Goal: Find contact information: Find contact information

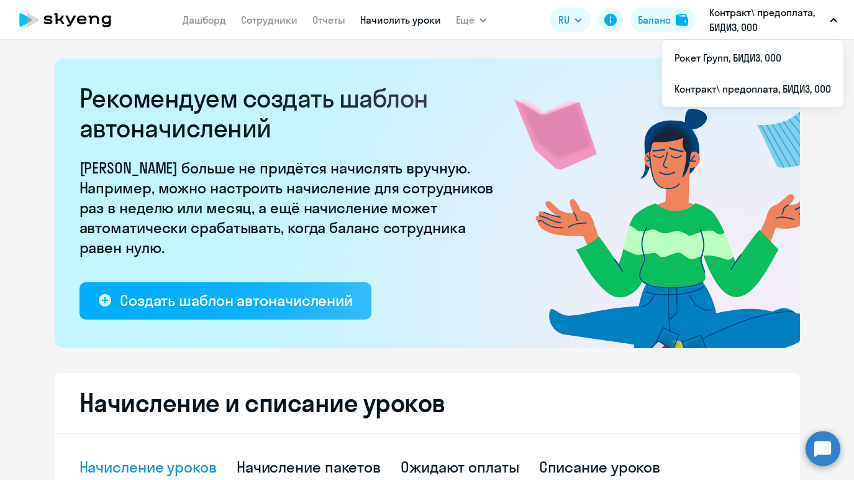
select select "10"
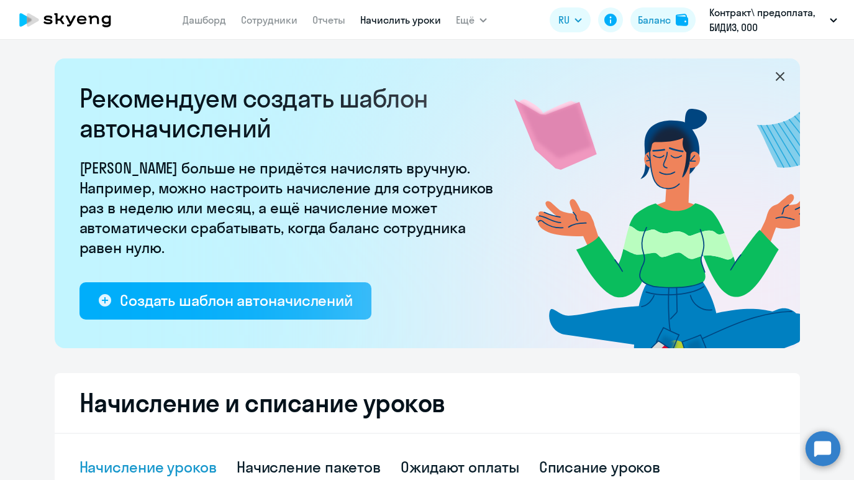
click at [822, 440] on circle at bounding box center [823, 448] width 35 height 35
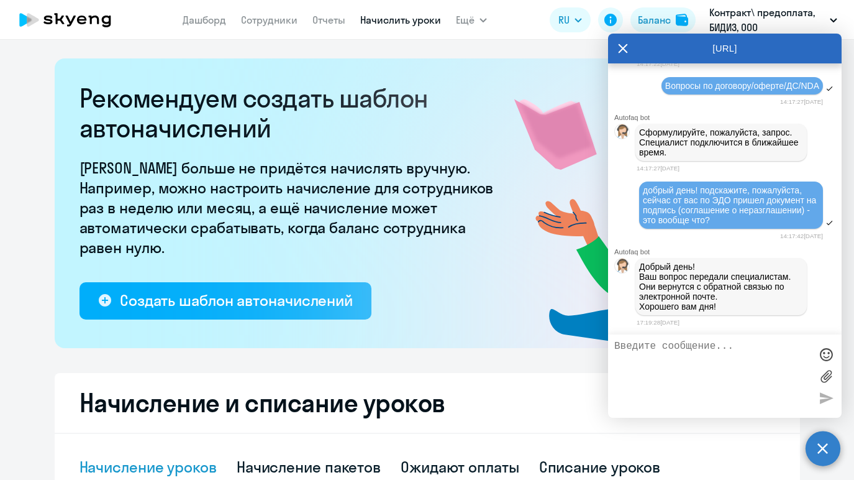
scroll to position [2060, 0]
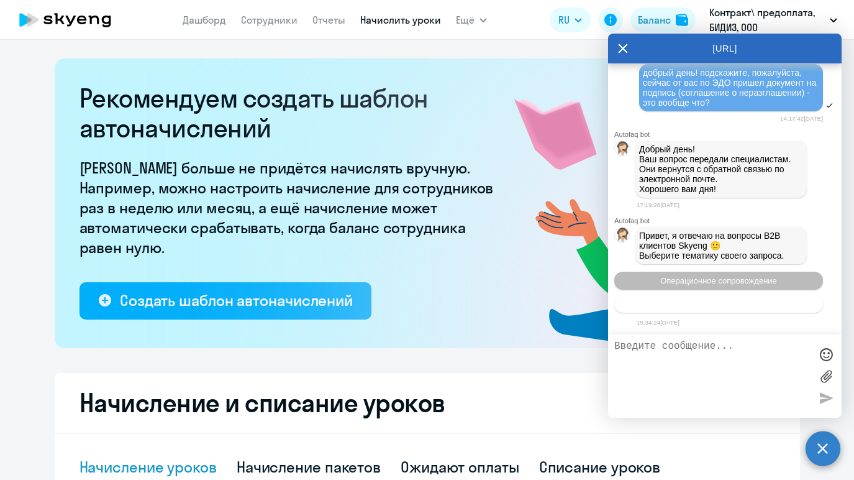
click at [684, 309] on button "Тематики документооборот" at bounding box center [719, 304] width 209 height 18
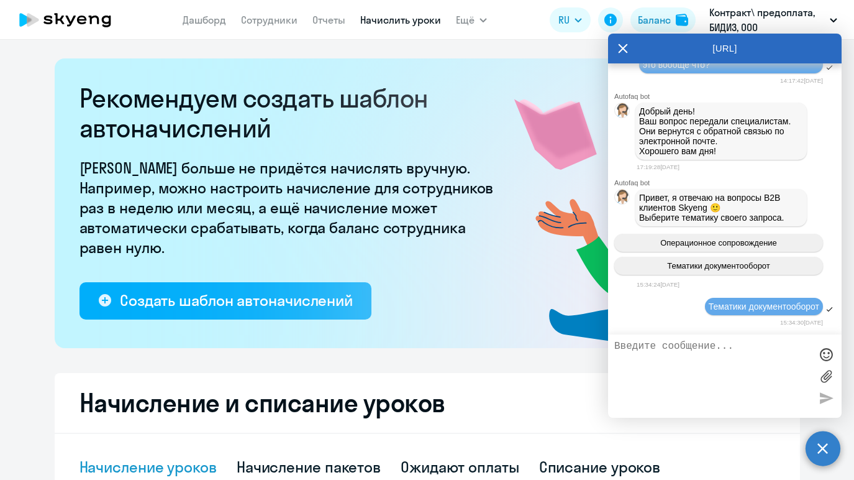
scroll to position [2200, 0]
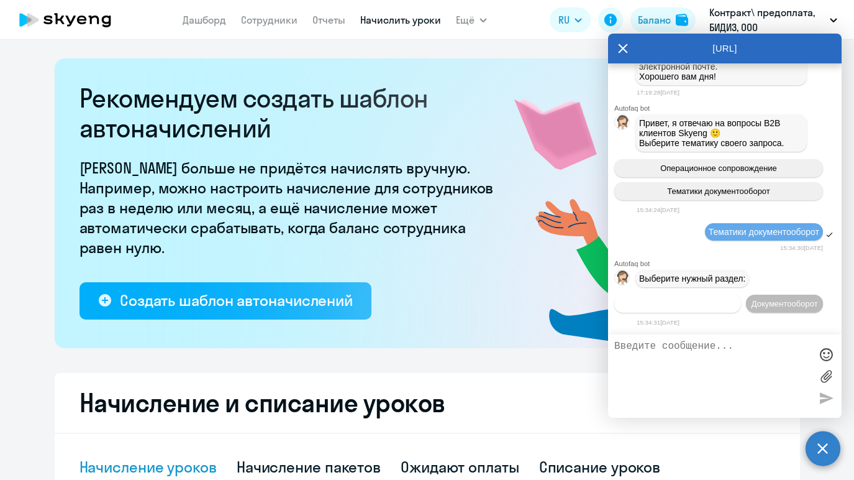
click at [729, 295] on button "Операционное сопровождение" at bounding box center [678, 304] width 127 height 18
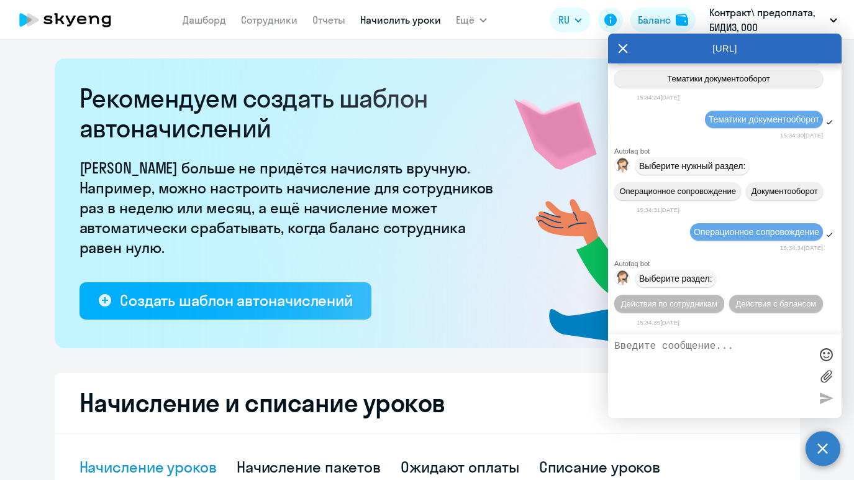
scroll to position [2316, 0]
click at [692, 302] on span "Действия по сотрудникам" at bounding box center [669, 303] width 96 height 9
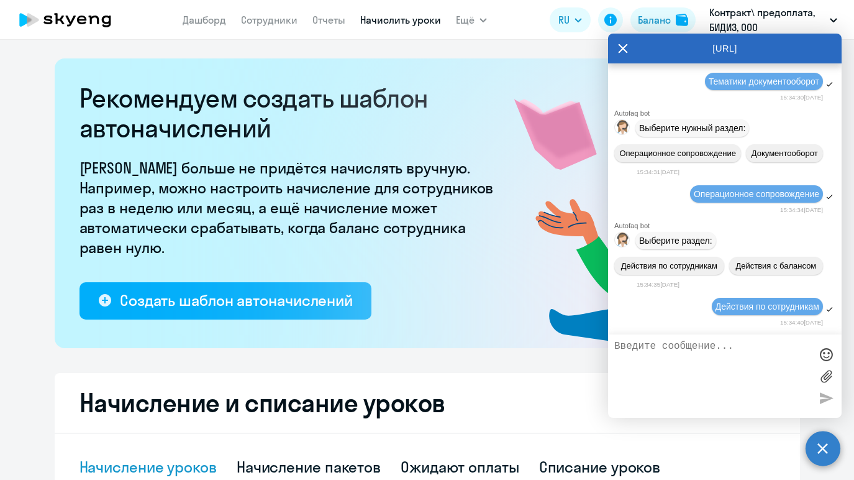
scroll to position [2482, 0]
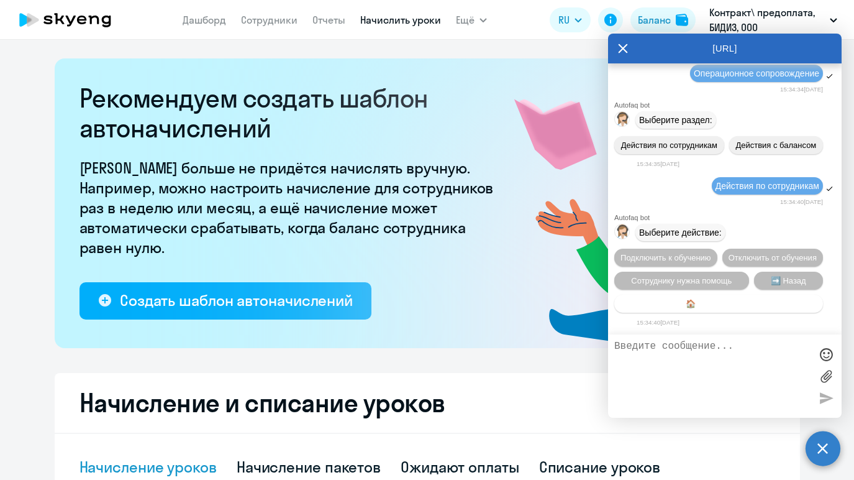
click at [721, 309] on button "🏠 Главное меню" at bounding box center [719, 304] width 209 height 18
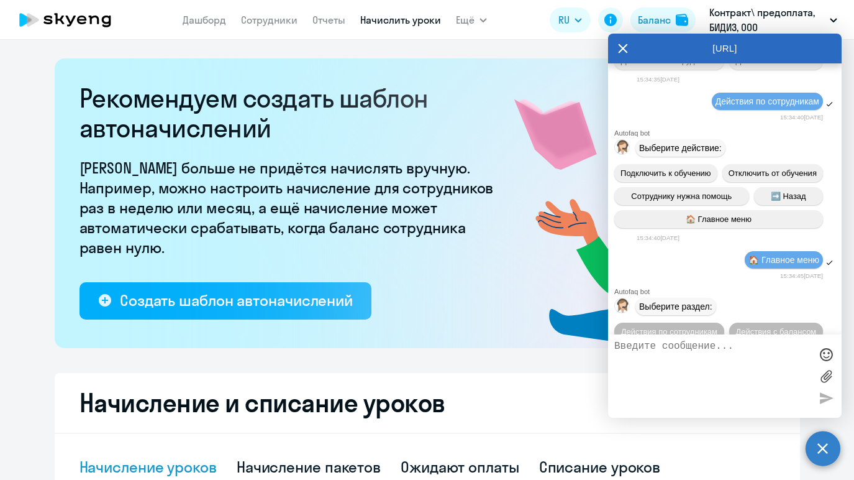
scroll to position [2599, 0]
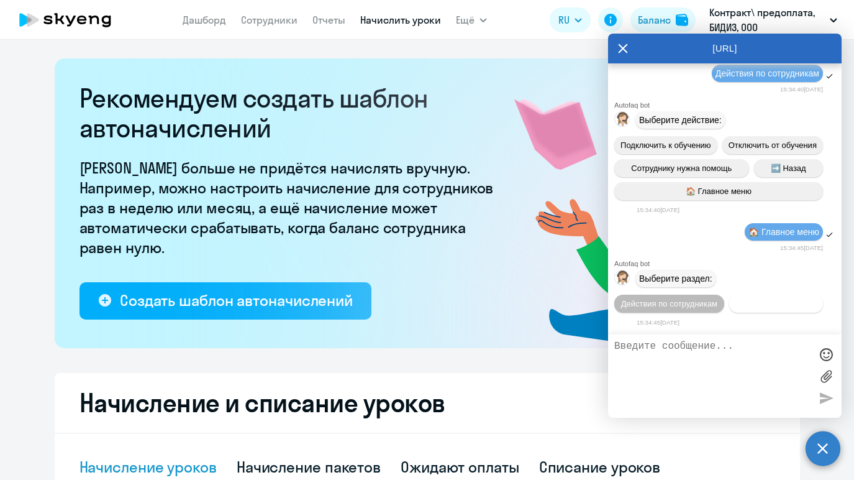
click at [756, 301] on span "Действия с балансом" at bounding box center [776, 303] width 81 height 9
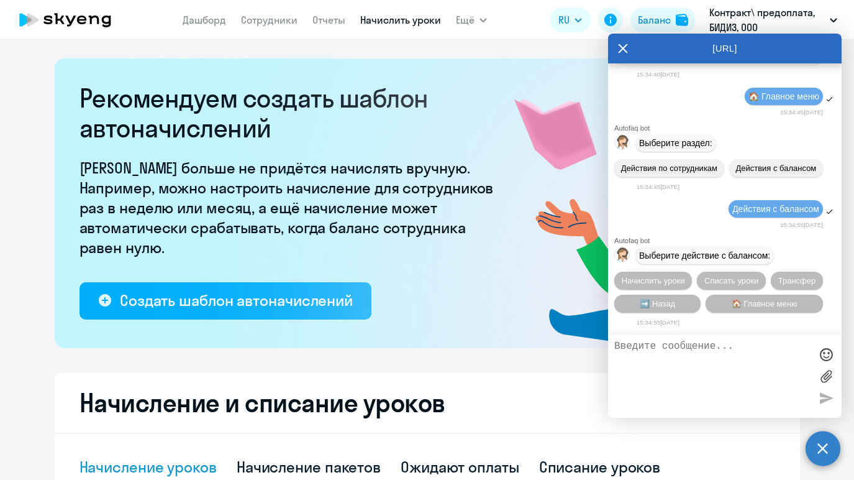
scroll to position [2740, 0]
click at [685, 298] on button "➡️ Назад" at bounding box center [658, 304] width 86 height 18
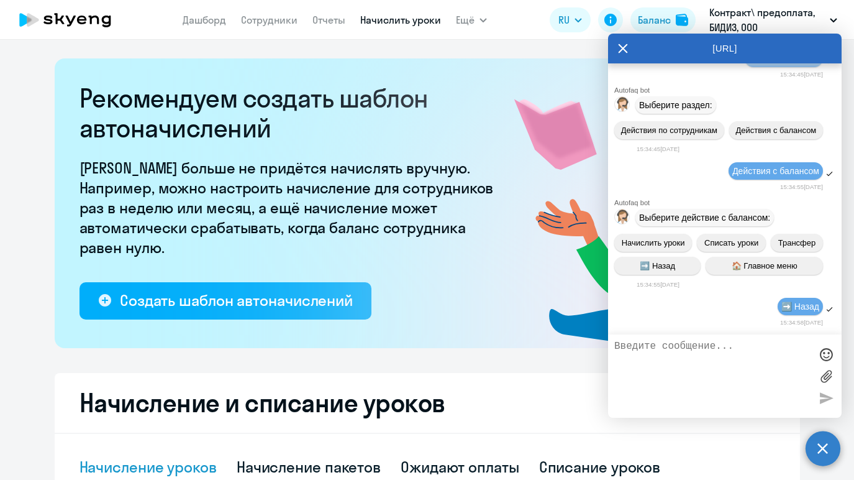
scroll to position [2857, 0]
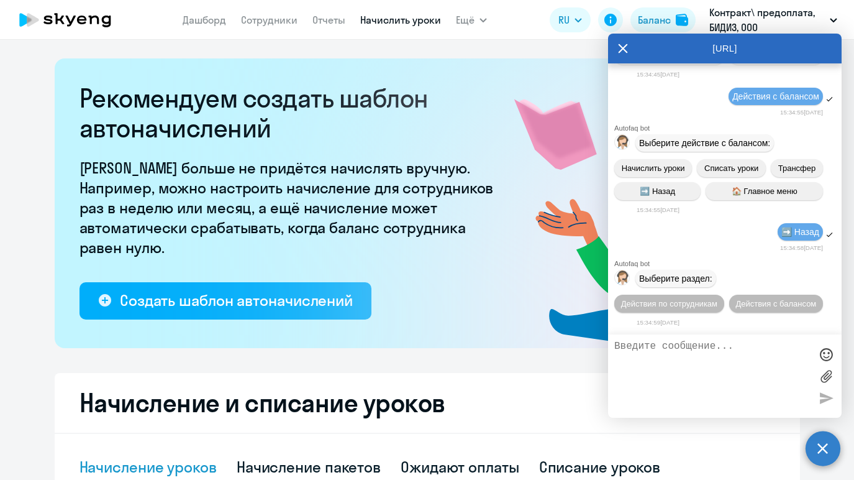
click at [618, 42] on div "[URL]" at bounding box center [725, 49] width 234 height 30
click at [628, 48] on div "[URL]" at bounding box center [725, 49] width 234 height 30
click at [623, 47] on icon at bounding box center [623, 48] width 9 height 9
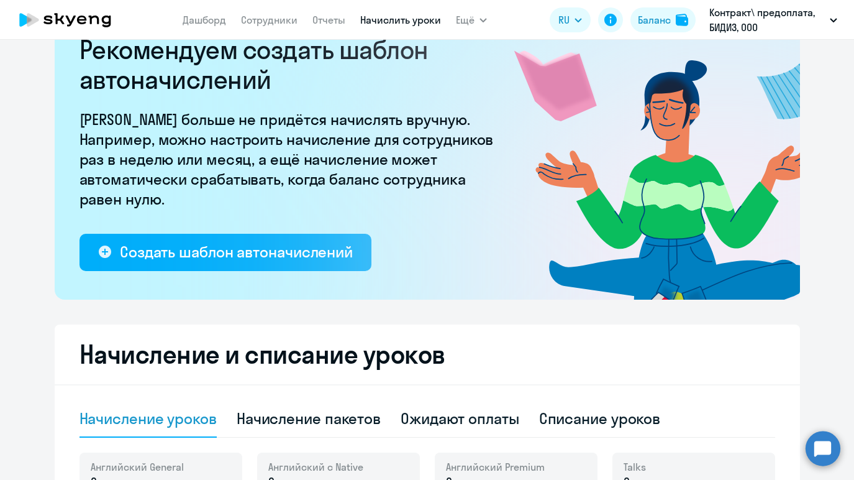
scroll to position [50, 0]
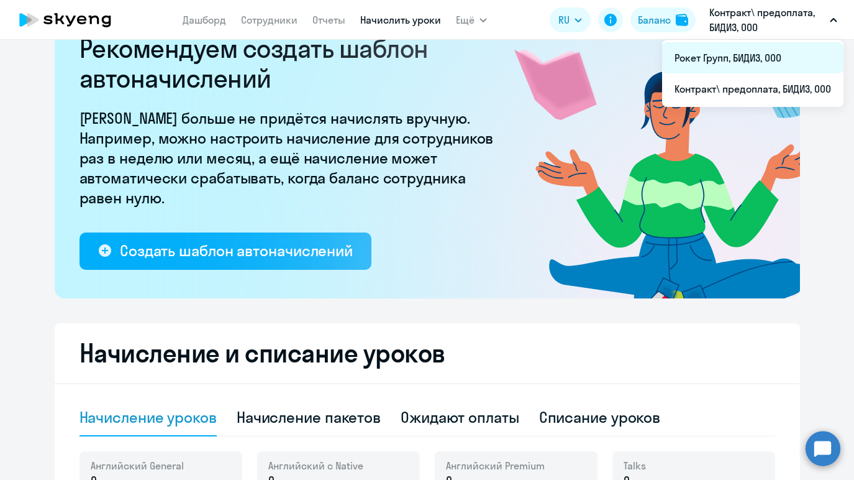
click at [721, 62] on li "Рокет Групп, БИДИЗ, ООО" at bounding box center [752, 57] width 181 height 31
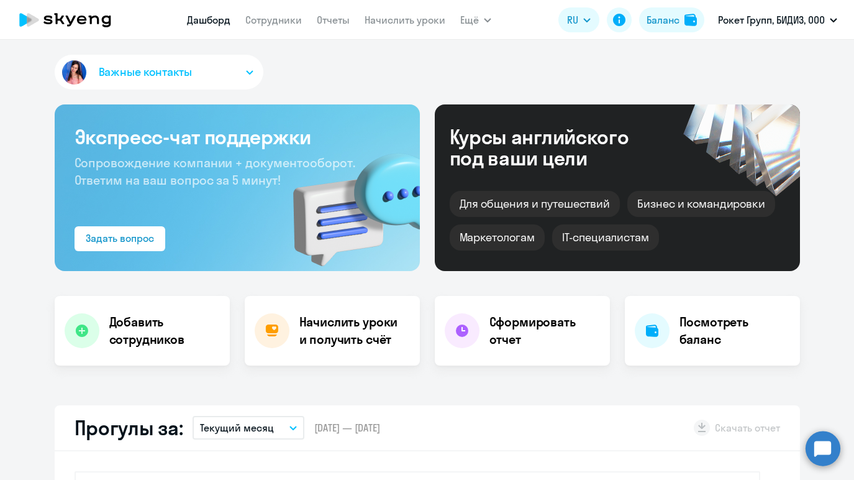
click at [819, 452] on circle at bounding box center [823, 448] width 35 height 35
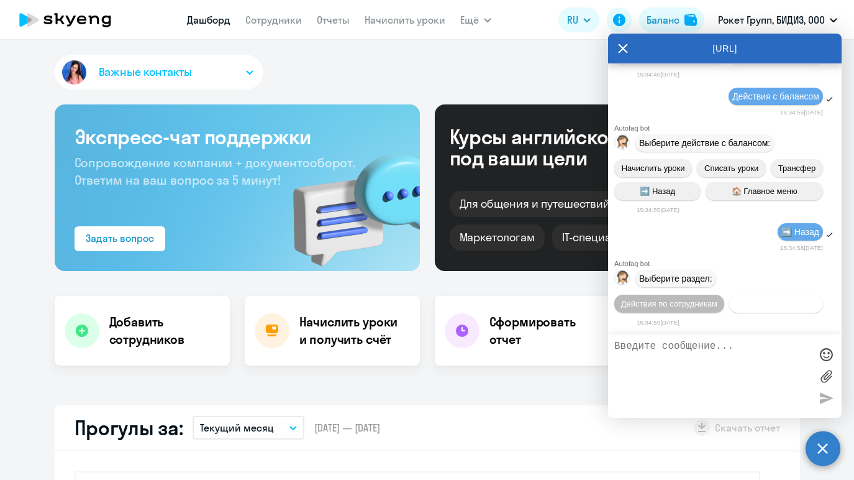
scroll to position [2857, 0]
type textarea "кто у нас менеджер"
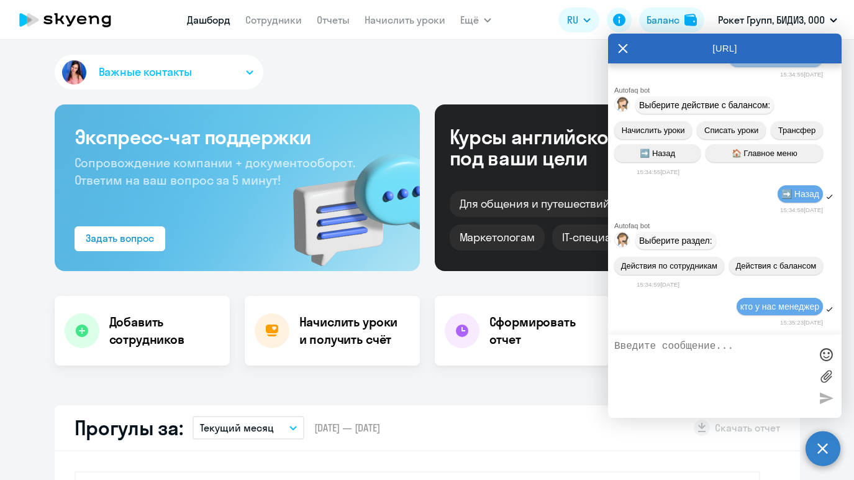
click at [95, 18] on icon at bounding box center [65, 19] width 109 height 31
click at [123, 86] on button "Важные контакты" at bounding box center [159, 72] width 209 height 35
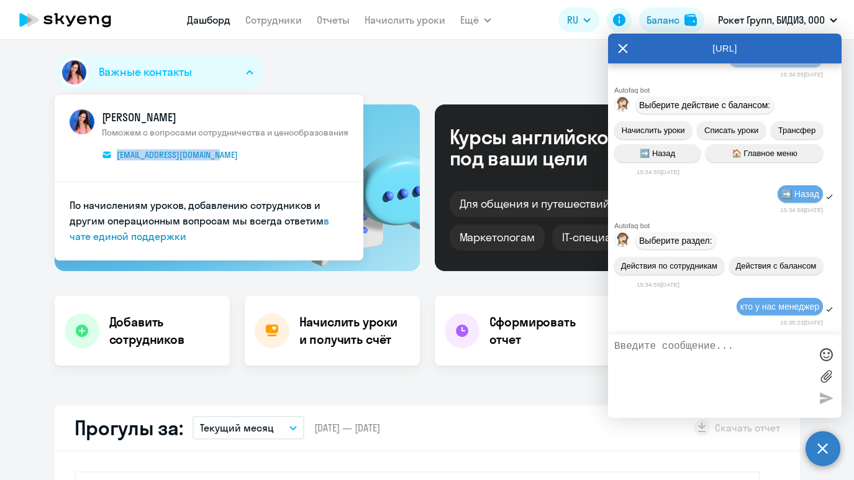
drag, startPoint x: 287, startPoint y: 155, endPoint x: 244, endPoint y: 162, distance: 43.9
click at [244, 162] on span "[PERSON_NAME] Поможем с вопросами сотрудничества и ценообразования [EMAIL_ADDRE…" at bounding box center [225, 137] width 247 height 57
copy span "Поможем с вопросами сотрудничества и ценообразования [EMAIL_ADDRESS][DOMAIN_NAM…"
click at [626, 52] on icon at bounding box center [623, 48] width 9 height 9
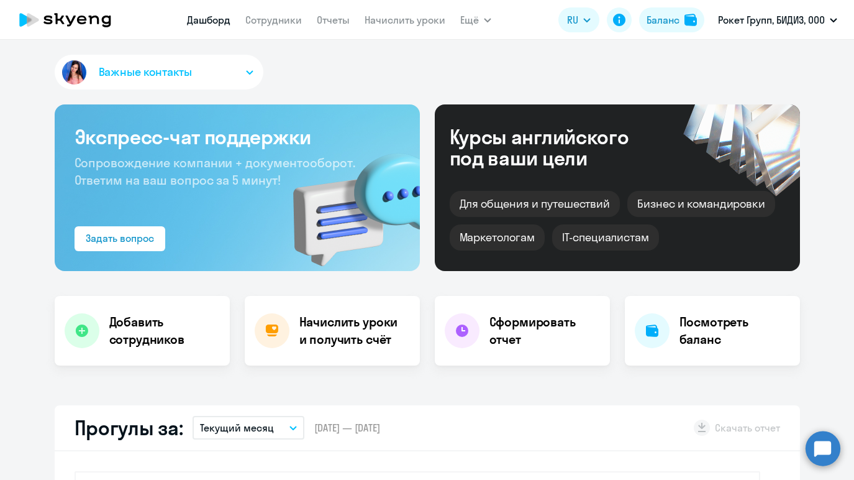
click at [817, 446] on circle at bounding box center [823, 448] width 35 height 35
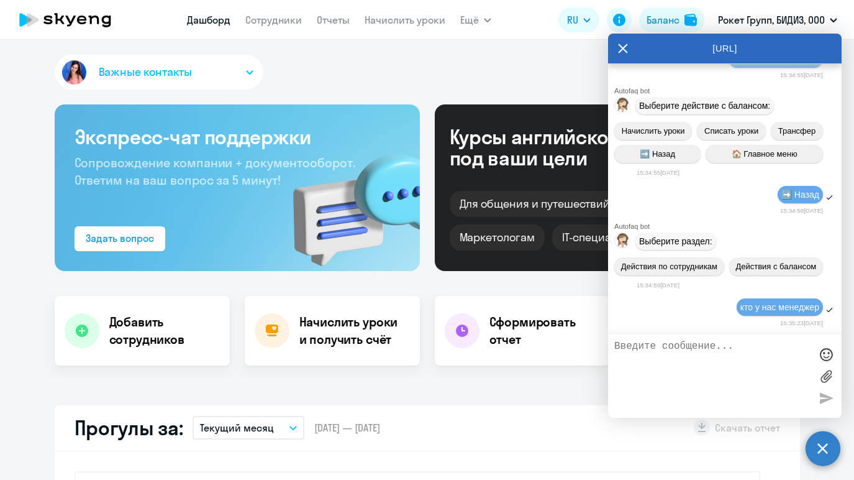
scroll to position [0, 0]
click at [704, 352] on textarea at bounding box center [713, 375] width 196 height 71
type textarea "сменить реквизиты"
